Goal: Use online tool/utility: Utilize a website feature to perform a specific function

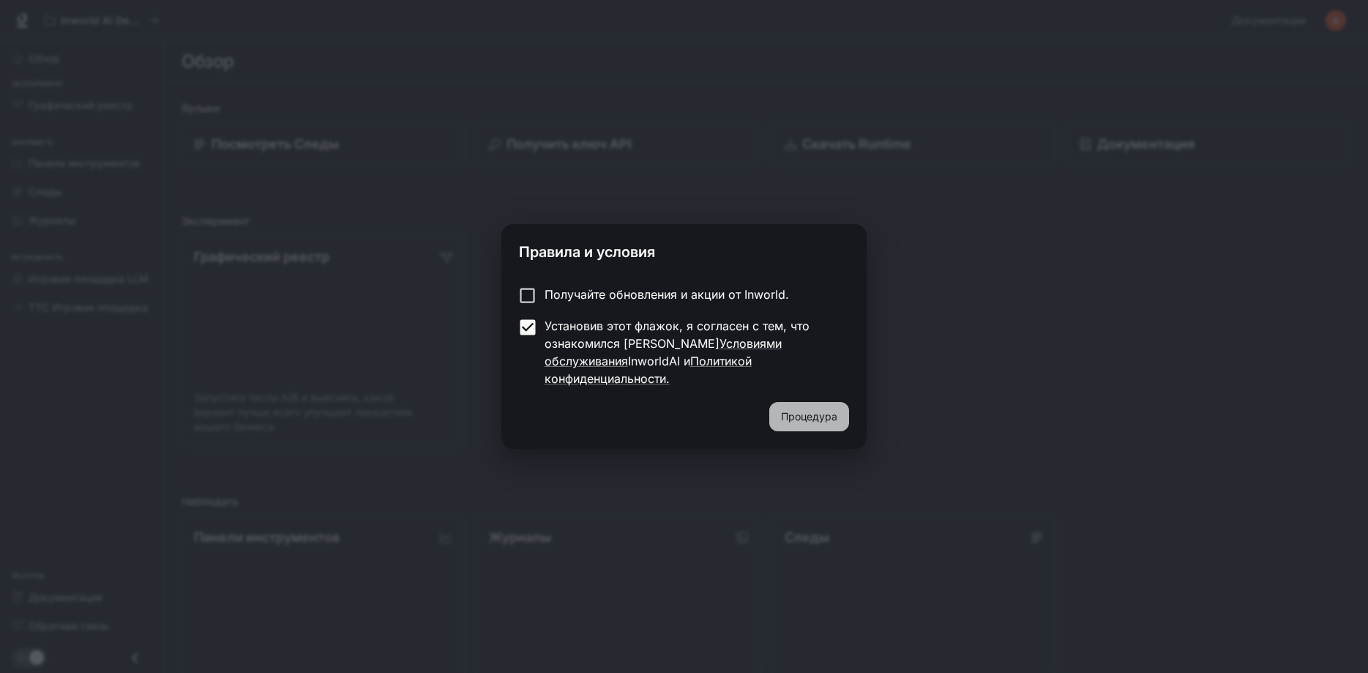
click at [810, 416] on button "Процедура" at bounding box center [809, 416] width 80 height 29
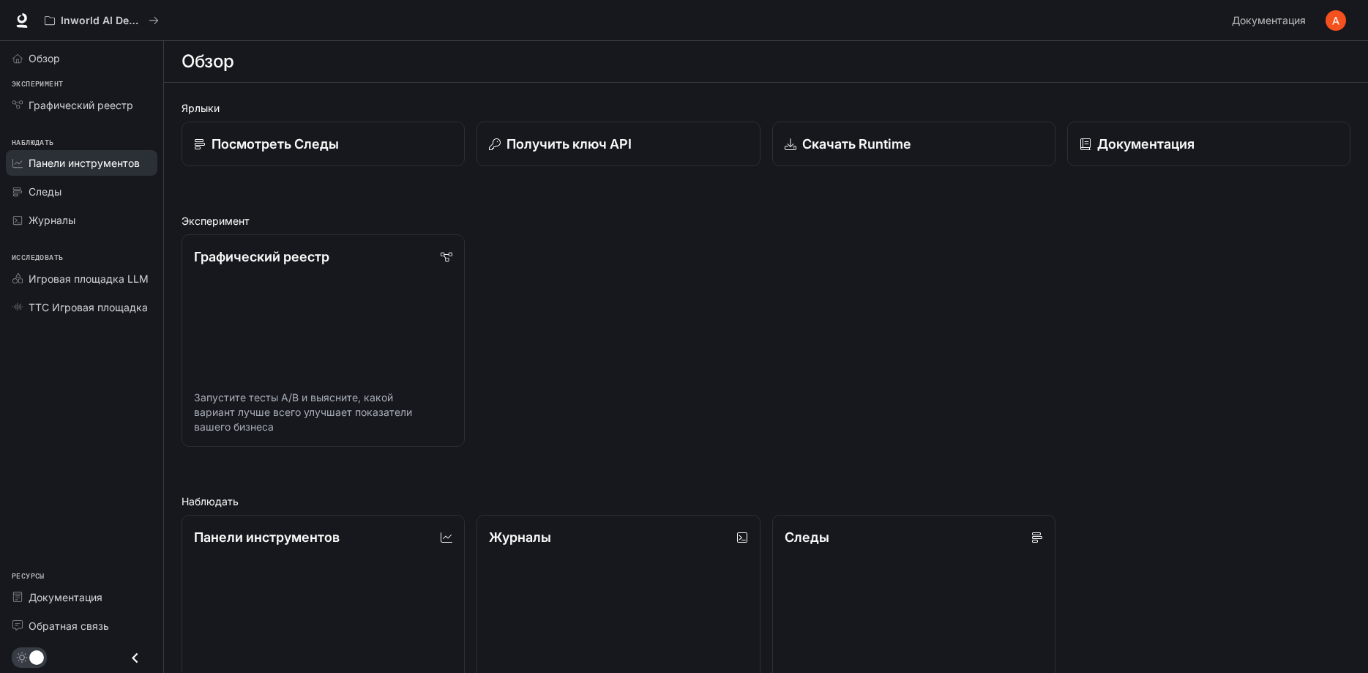
click at [66, 159] on span "Панели инструментов" at bounding box center [84, 162] width 111 height 15
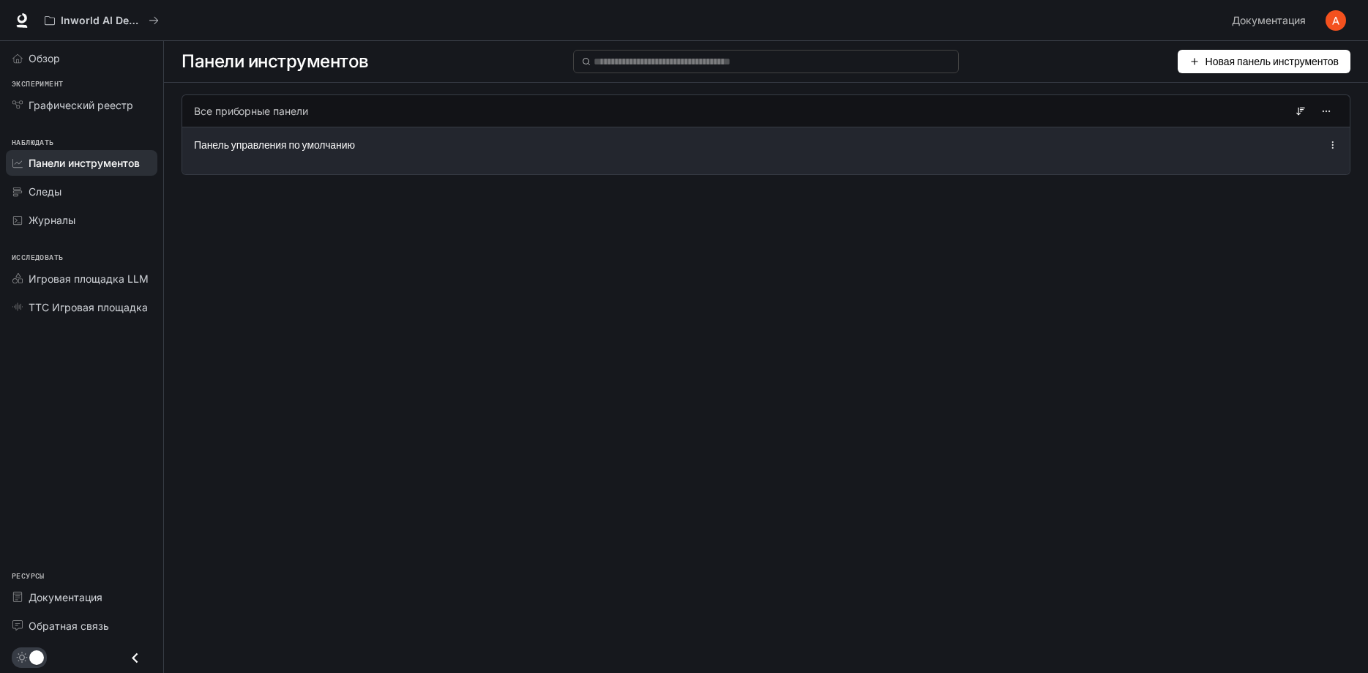
click at [458, 149] on div "Панель управления по умолчанию" at bounding box center [527, 145] width 666 height 15
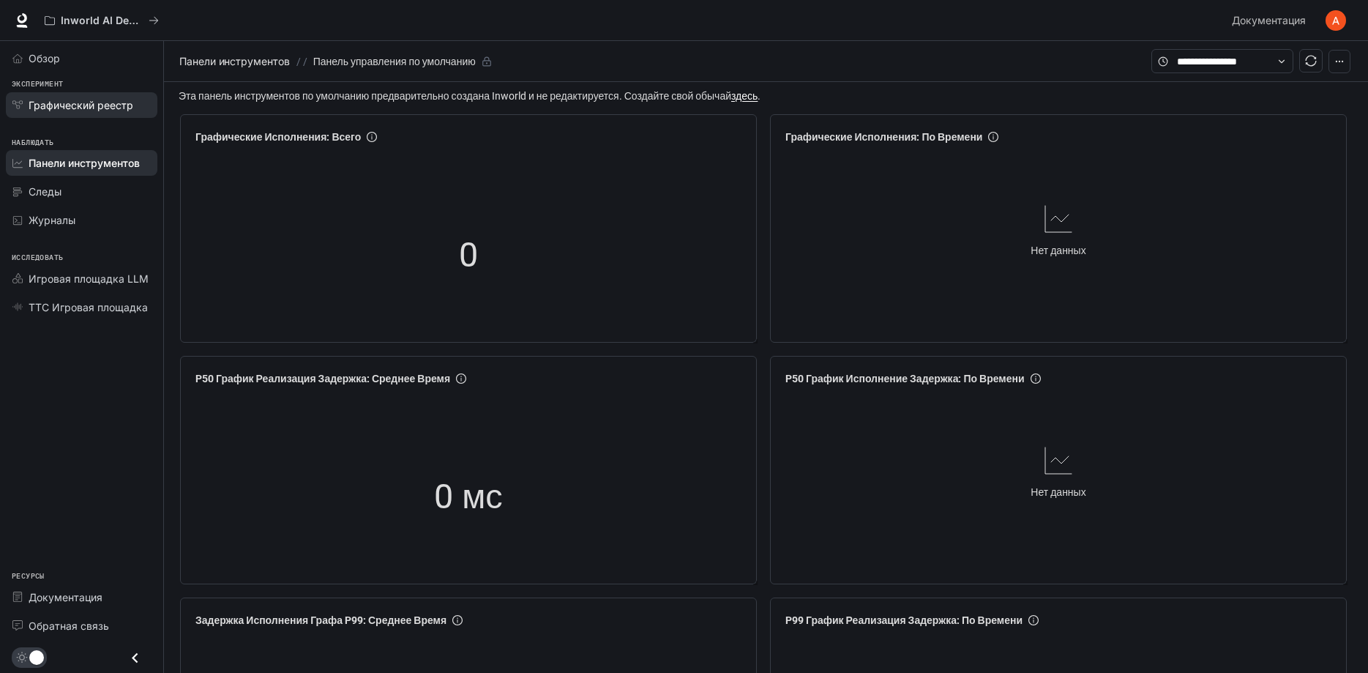
click at [102, 98] on span "Графический реестр" at bounding box center [81, 104] width 105 height 15
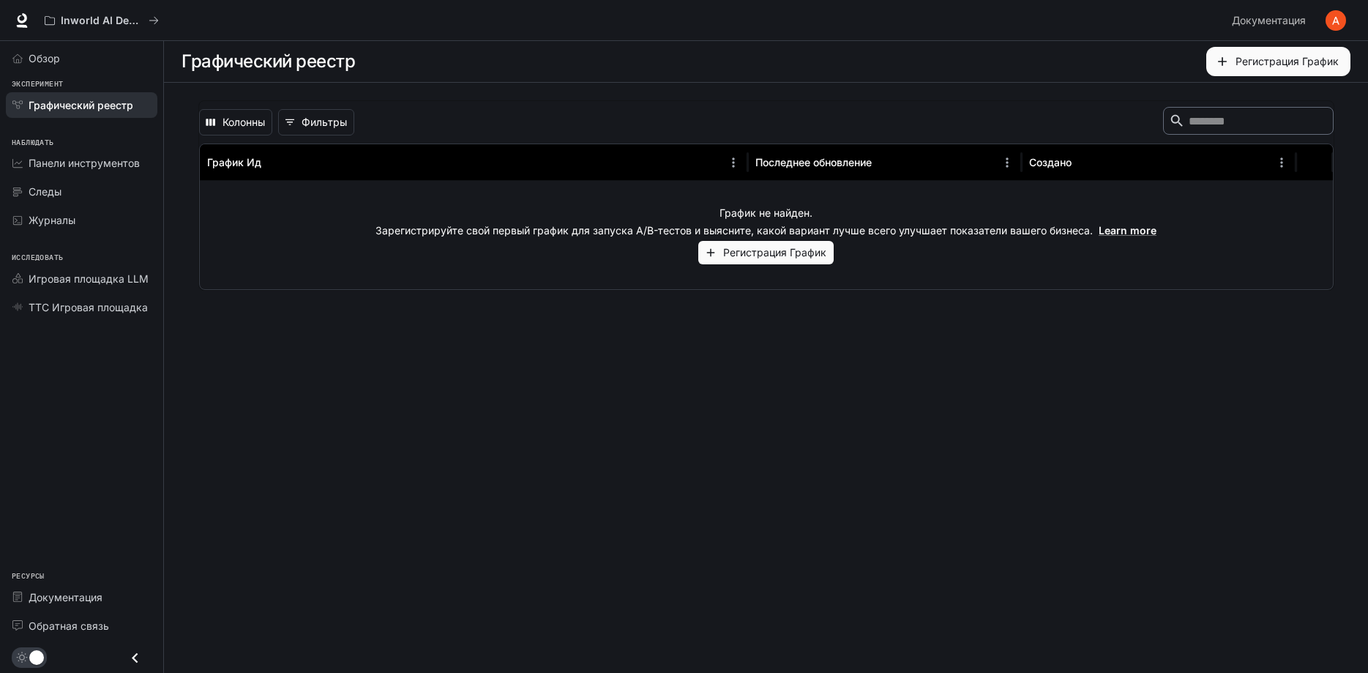
click at [761, 254] on button "Регистрация График" at bounding box center [765, 253] width 135 height 24
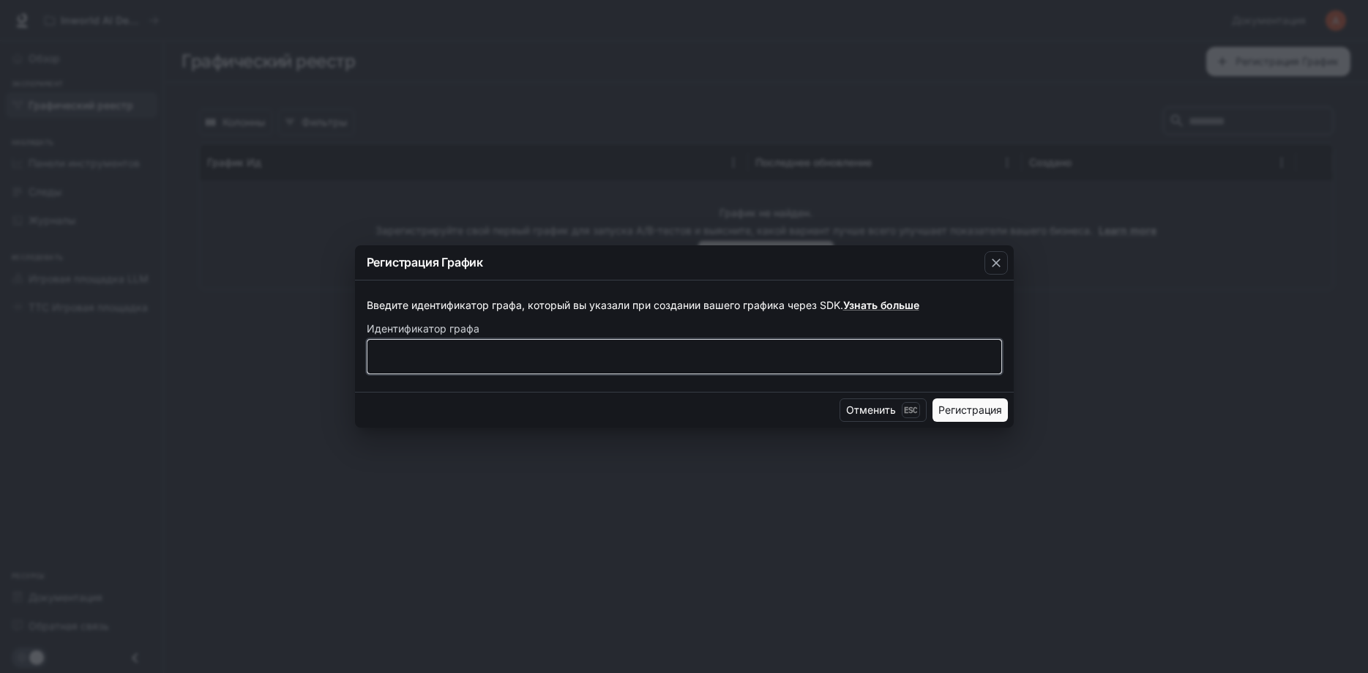
click at [742, 357] on input "text" at bounding box center [685, 356] width 634 height 15
click at [986, 261] on div "button" at bounding box center [996, 262] width 23 height 23
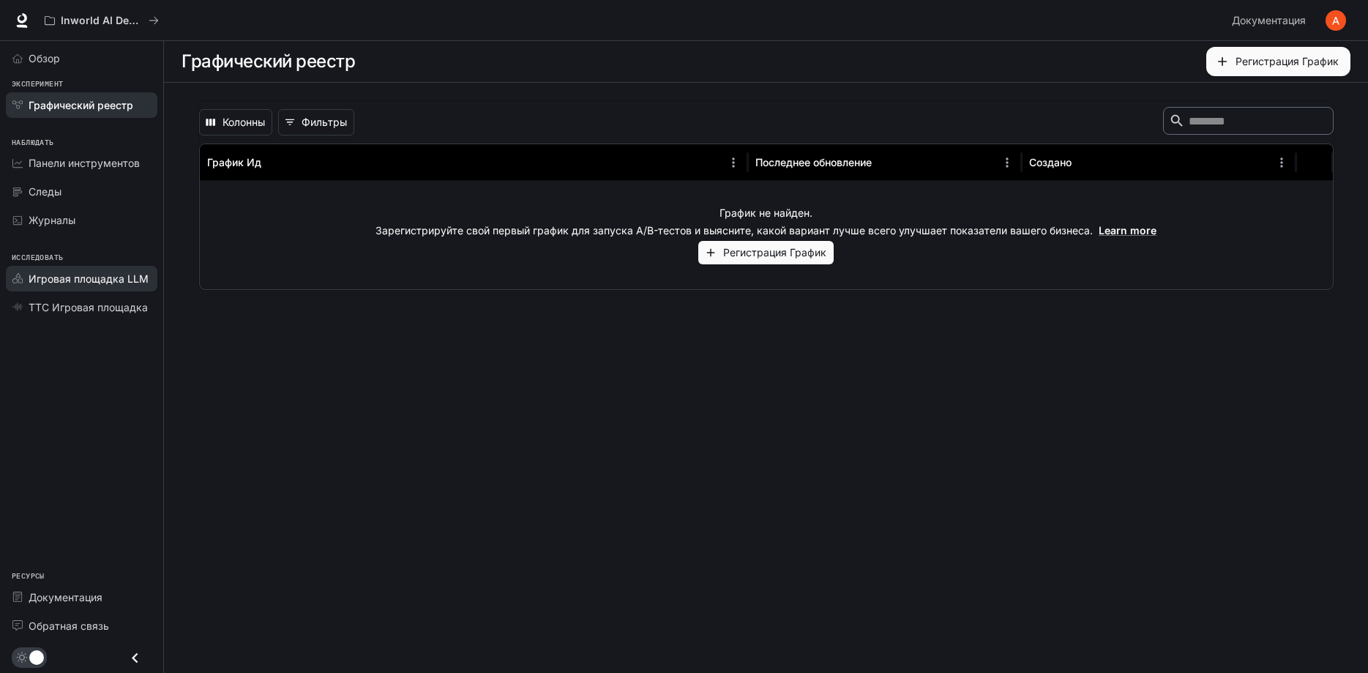
click at [105, 280] on span "Игровая площадка LLM" at bounding box center [89, 278] width 120 height 15
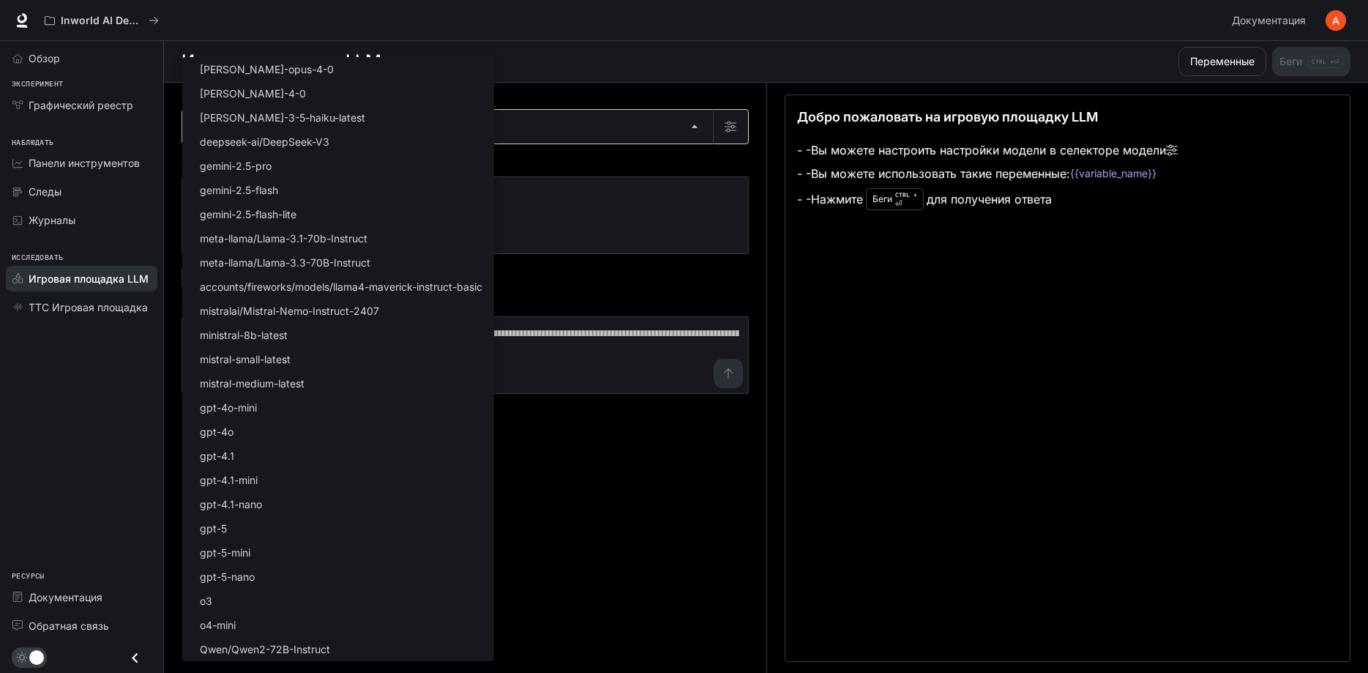
click at [397, 122] on body "Skip to main content Inworld AI Demos Документация Документация Portal Обзор Эк…" at bounding box center [684, 337] width 1368 height 674
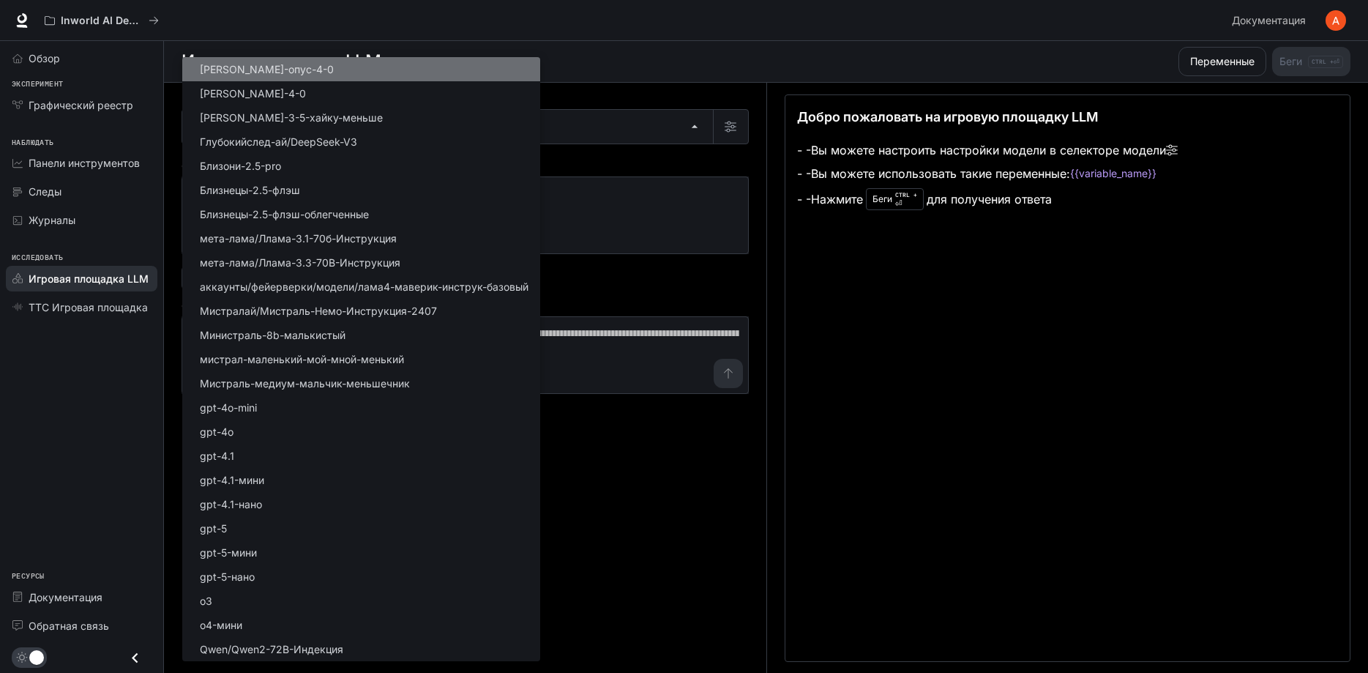
click at [296, 72] on li "[PERSON_NAME]-опус-4-0" at bounding box center [361, 69] width 358 height 24
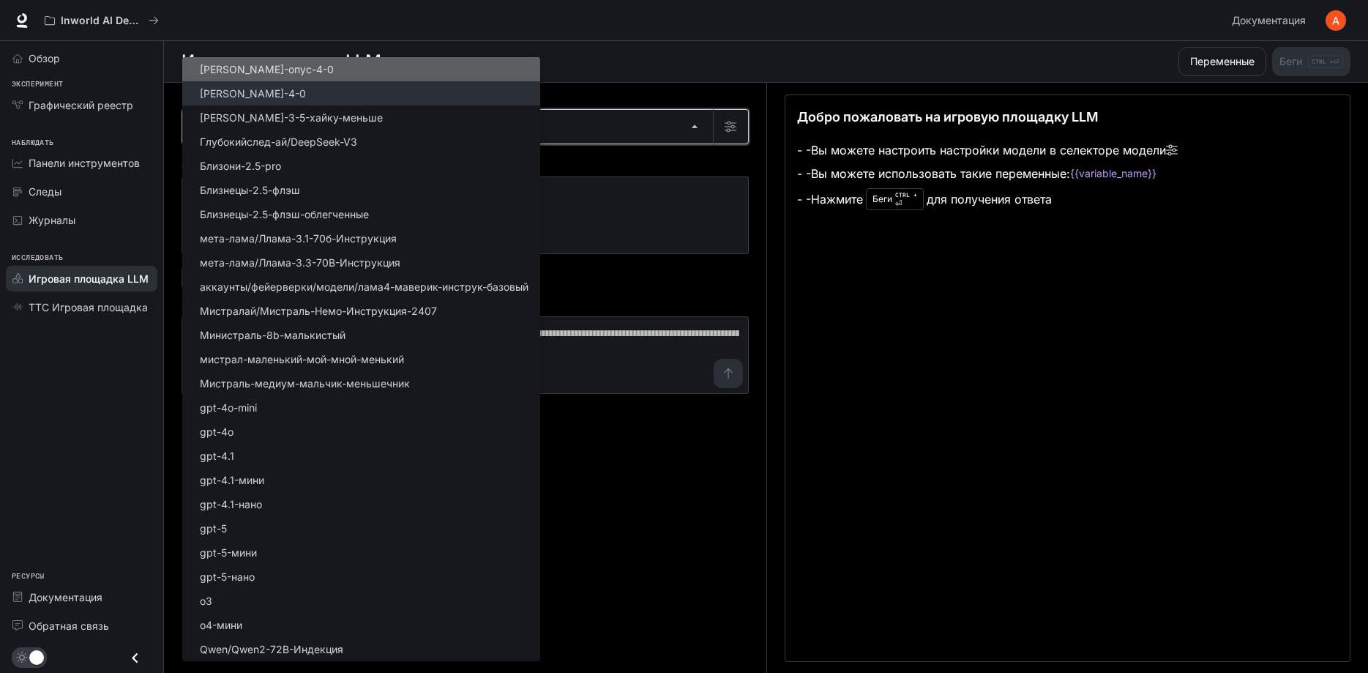
type input "**********"
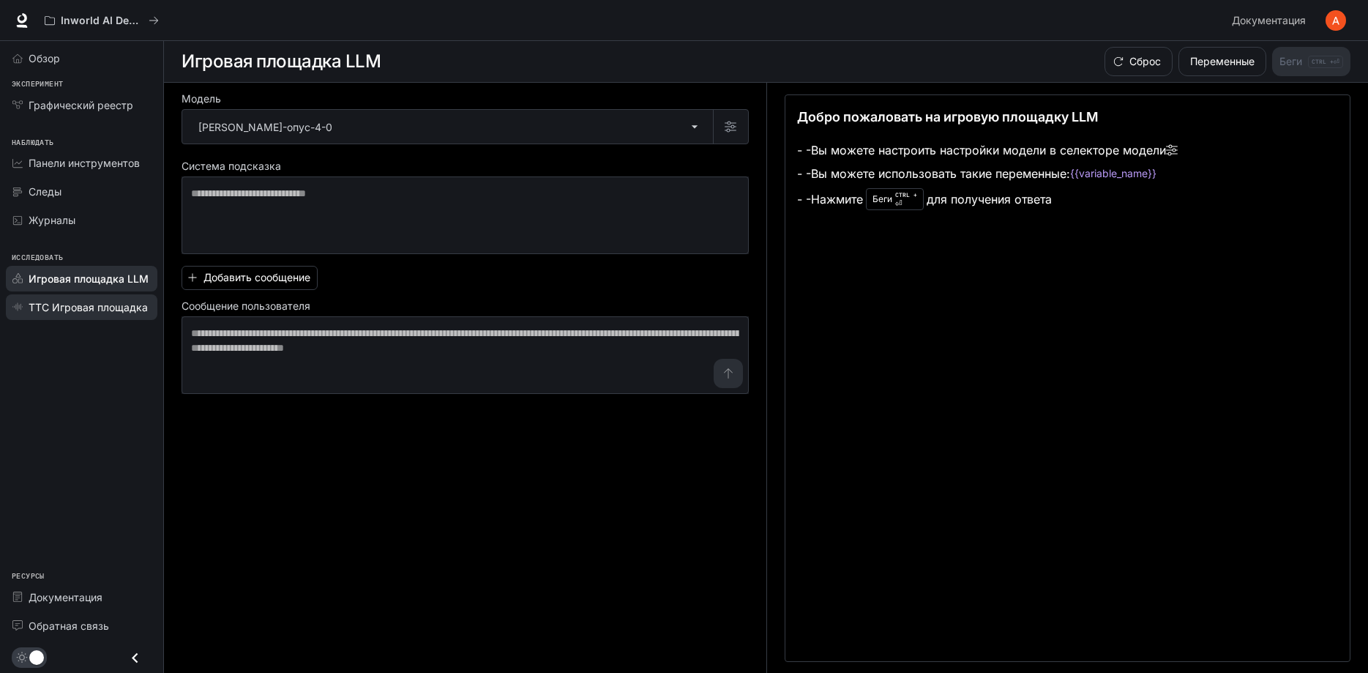
click at [118, 313] on span "ТТС Игровая площадка" at bounding box center [88, 306] width 119 height 15
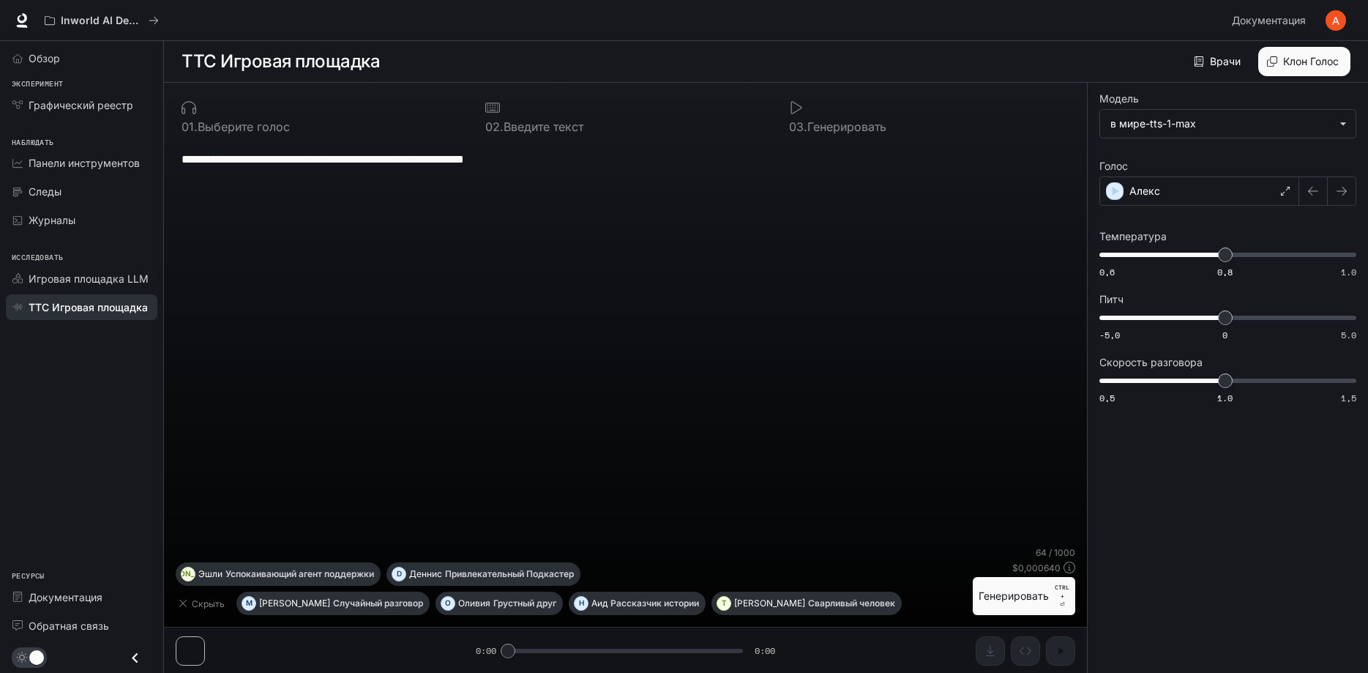
drag, startPoint x: 340, startPoint y: 314, endPoint x: 360, endPoint y: 256, distance: 61.1
click at [360, 256] on div "**********" at bounding box center [626, 343] width 900 height 405
